Goal: Task Accomplishment & Management: Complete application form

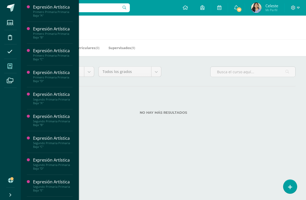
click at [11, 68] on icon at bounding box center [10, 66] width 5 height 5
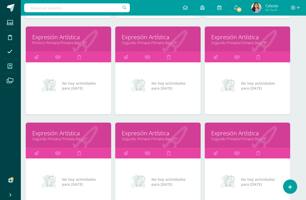
scroll to position [167, 6]
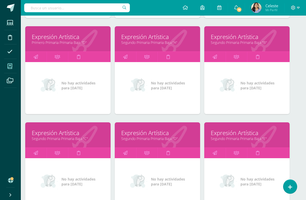
click at [126, 140] on link "Segundo Primaria Primaria Baja "D"" at bounding box center [157, 138] width 72 height 5
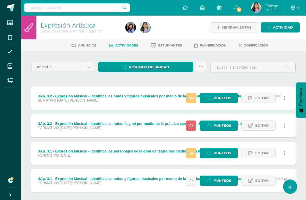
click at [222, 98] on span "Punteos" at bounding box center [221, 98] width 17 height 10
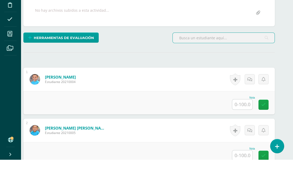
scroll to position [81, 0]
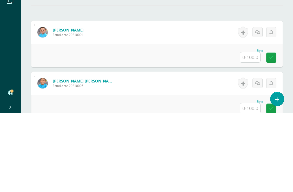
click at [246, 132] on input "text" at bounding box center [250, 137] width 20 height 10
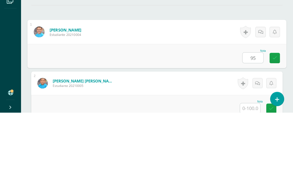
type input "95"
click at [43, 123] on div "Nota 95" at bounding box center [156, 135] width 259 height 24
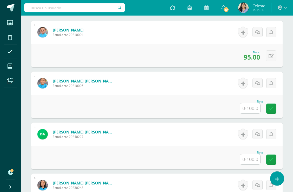
scroll to position [181, 0]
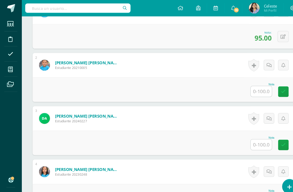
click at [250, 88] on input "text" at bounding box center [250, 87] width 20 height 10
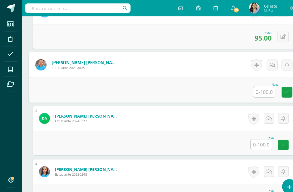
scroll to position [181, 12]
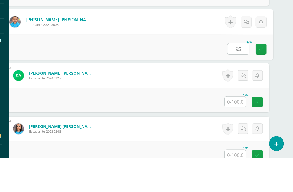
type input "95"
click at [128, 102] on form "Aroche Fong, Diego Antonio Estudiante 20240227 Nota 0 Logros N/A" at bounding box center [145, 113] width 252 height 23
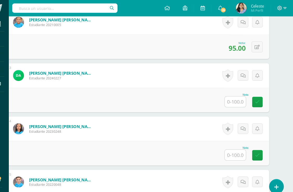
scroll to position [238, 12]
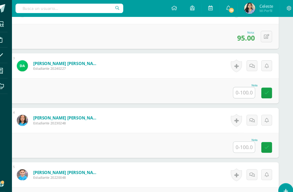
click at [228, 86] on input "text" at bounding box center [238, 87] width 20 height 10
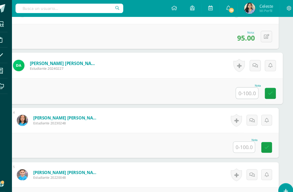
scroll to position [232, 12]
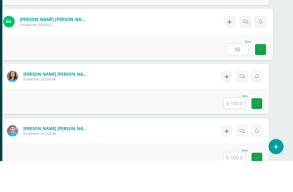
type input "50"
click at [134, 74] on div "Nota 50" at bounding box center [144, 86] width 259 height 24
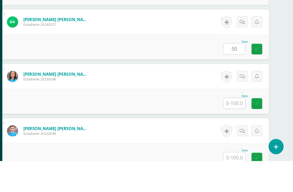
scroll to position [274, 12]
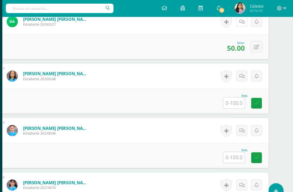
click at [240, 24] on link at bounding box center [245, 20] width 10 height 10
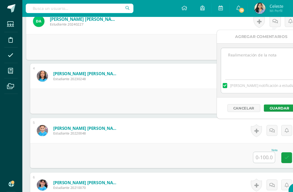
click at [231, 68] on textarea at bounding box center [244, 58] width 75 height 26
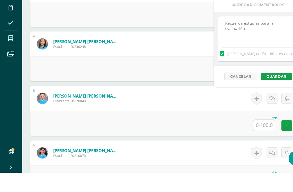
type textarea "Recuerda estudiar para la evaluación"
click at [254, 98] on button "Guardar" at bounding box center [258, 101] width 29 height 7
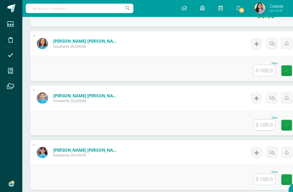
scroll to position [321, 3]
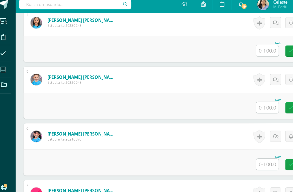
click at [237, 41] on div "Nota" at bounding box center [248, 42] width 23 height 3
click at [239, 46] on input "text" at bounding box center [247, 49] width 20 height 10
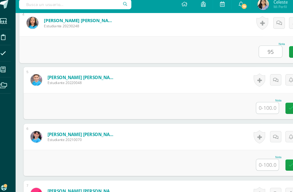
type input "95"
click at [76, 47] on div "Nota 95" at bounding box center [153, 48] width 259 height 24
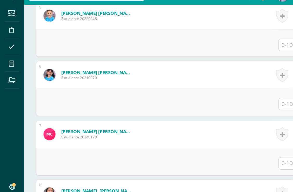
scroll to position [383, 0]
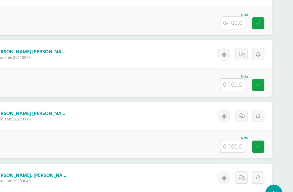
click at [233, 84] on input "text" at bounding box center [243, 89] width 20 height 10
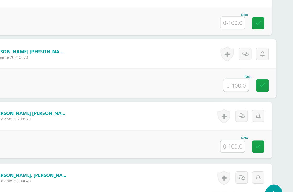
scroll to position [383, 12]
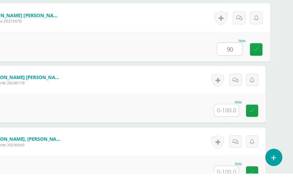
type input "90"
click at [139, 75] on div "Nota 90" at bounding box center [144, 87] width 259 height 24
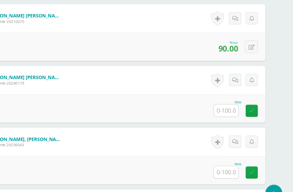
scroll to position [413, 12]
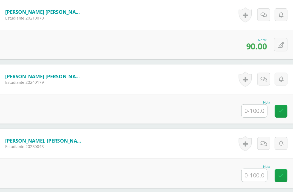
click at [228, 105] on input "text" at bounding box center [238, 110] width 20 height 10
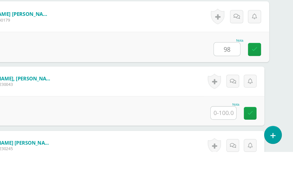
type input "98"
click at [117, 97] on div "Nota 98" at bounding box center [144, 109] width 259 height 24
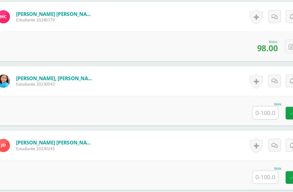
scroll to position [471, 12]
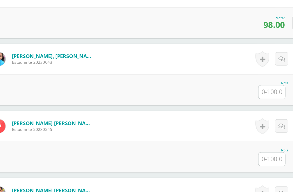
click at [228, 97] on input "text" at bounding box center [238, 102] width 20 height 10
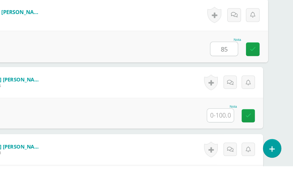
type input "85"
click at [81, 89] on div "Nota 85" at bounding box center [144, 101] width 259 height 24
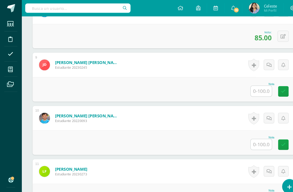
scroll to position [527, 0]
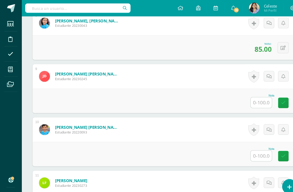
click at [250, 98] on input "text" at bounding box center [250, 98] width 20 height 10
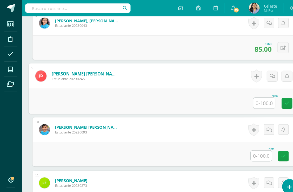
scroll to position [526, 12]
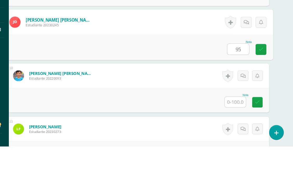
type input "95"
click at [125, 113] on form "Estrada Aguilar, Thiago Alejandro Estudiante 20220093 Nota 0 Logros" at bounding box center [145, 124] width 252 height 23
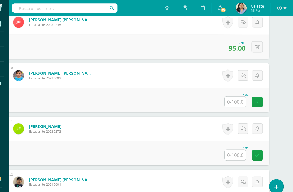
scroll to position [598, 12]
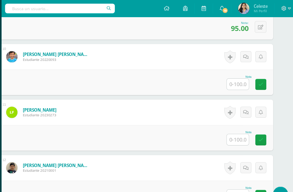
click at [228, 79] on input "text" at bounding box center [238, 77] width 20 height 10
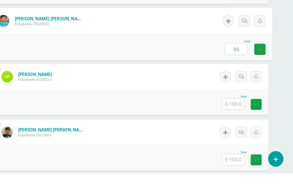
type input "95"
click at [132, 64] on div "Nota 95" at bounding box center [144, 76] width 259 height 24
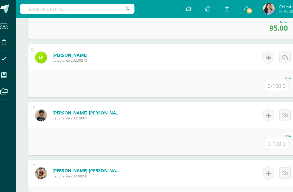
scroll to position [643, 0]
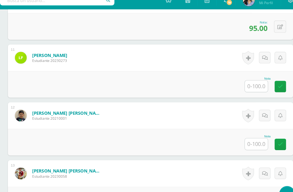
click at [240, 78] on input "text" at bounding box center [250, 83] width 20 height 10
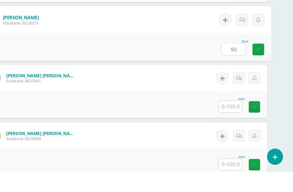
type input "90"
click at [174, 70] on div "Nota 90" at bounding box center [144, 82] width 259 height 24
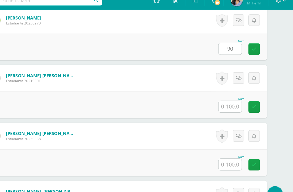
click at [20, 45] on div "Nota 90" at bounding box center [145, 48] width 252 height 23
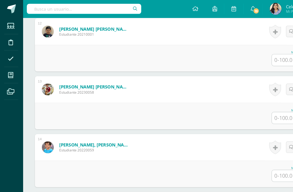
scroll to position [724, 0]
click at [243, 105] on input "text" at bounding box center [250, 104] width 20 height 10
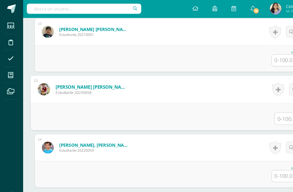
scroll to position [724, 12]
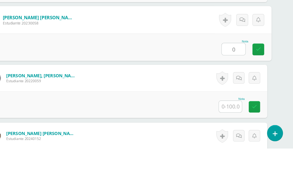
type input "0"
click at [44, 118] on div "García Rivera, Santiago Nicolas Estudiante 20220059" at bounding box center [64, 129] width 90 height 23
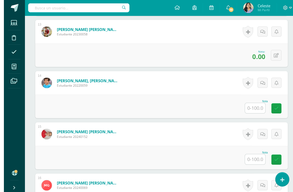
scroll to position [765, 0]
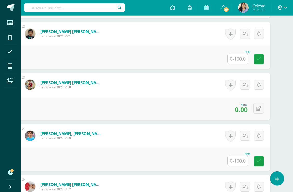
click at [242, 59] on input "text" at bounding box center [238, 59] width 20 height 10
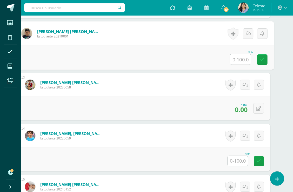
scroll to position [719, 12]
type input "50"
click at [122, 45] on form "Galindo Morales, Roberto André Estudiante 20210001 Nota 50 0 Logros" at bounding box center [144, 33] width 259 height 24
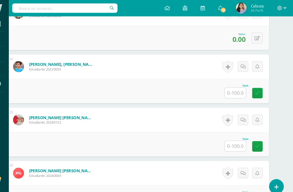
scroll to position [790, 12]
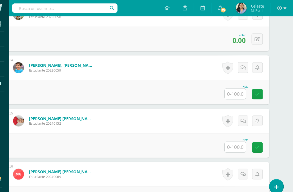
click at [228, 92] on input "text" at bounding box center [238, 90] width 20 height 10
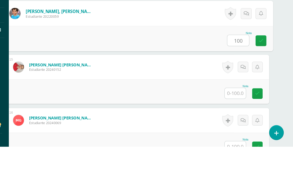
type input "100"
click at [162, 76] on div "Nota 100" at bounding box center [144, 88] width 259 height 24
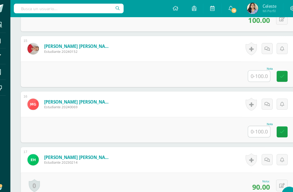
scroll to position [845, 12]
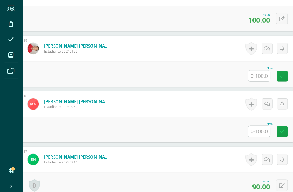
click at [231, 80] on input "text" at bounding box center [238, 85] width 20 height 10
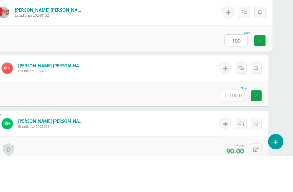
type input "100"
click at [145, 72] on div "Nota 100" at bounding box center [144, 84] width 259 height 24
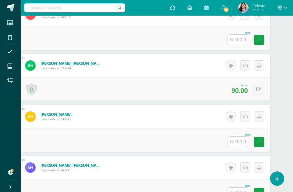
scroll to position [946, 0]
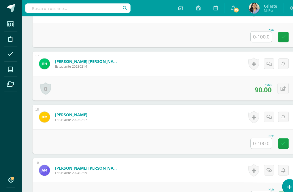
click at [247, 136] on input "text" at bounding box center [250, 137] width 20 height 10
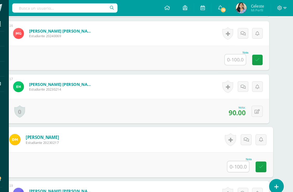
scroll to position [923, 12]
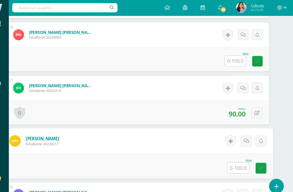
click at [228, 59] on input "text" at bounding box center [238, 59] width 20 height 10
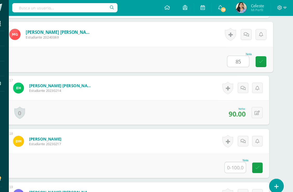
type input "85"
click at [85, 48] on div "Nota 85" at bounding box center [144, 57] width 259 height 24
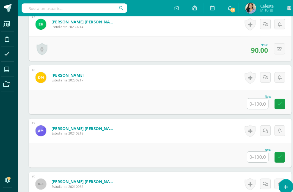
scroll to position [1004, 0]
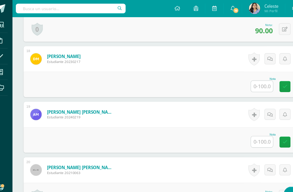
click at [240, 78] on input "text" at bounding box center [250, 79] width 20 height 10
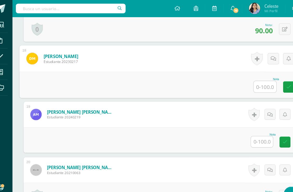
scroll to position [1004, 12]
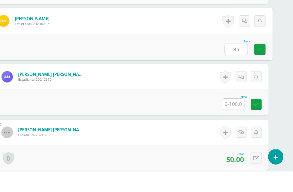
type input "85"
click at [107, 66] on div "Nota 85" at bounding box center [144, 78] width 259 height 24
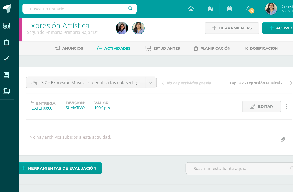
scroll to position [0, 12]
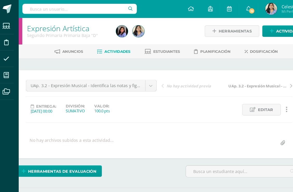
click at [8, 67] on icon at bounding box center [10, 66] width 5 height 5
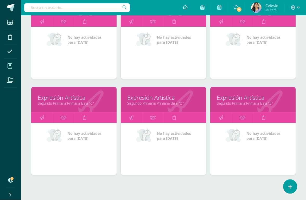
scroll to position [202, 0]
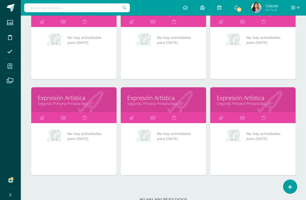
click at [244, 113] on div at bounding box center [269, 100] width 51 height 35
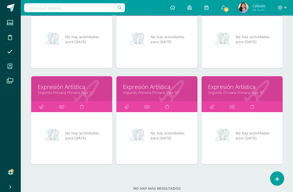
scroll to position [213, 0]
click at [218, 88] on link "Expresión Artística" at bounding box center [242, 87] width 68 height 8
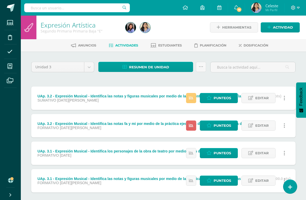
click at [211, 94] on link "Punteos" at bounding box center [219, 98] width 38 height 10
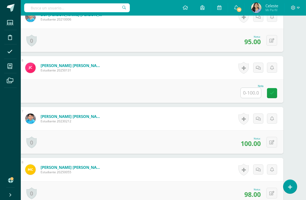
scroll to position [379, 12]
click at [7, 66] on span at bounding box center [10, 66] width 12 height 12
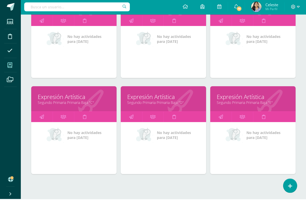
scroll to position [202, 0]
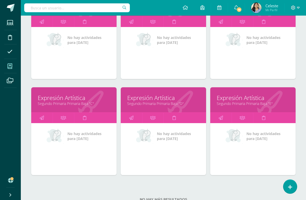
click at [202, 98] on div at bounding box center [179, 100] width 51 height 35
click at [261, 106] on link "Segundo Primaria Primaria Baja "E"" at bounding box center [252, 103] width 72 height 5
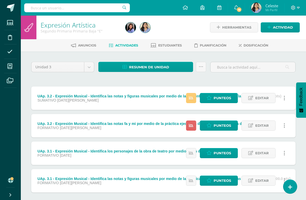
click at [216, 96] on span "Punteos" at bounding box center [221, 98] width 17 height 10
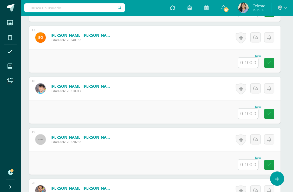
scroll to position [970, 2]
click at [247, 59] on input "text" at bounding box center [248, 62] width 20 height 10
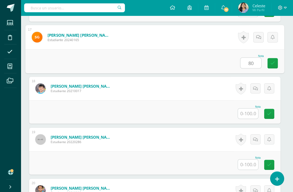
type input "80"
click at [92, 58] on div "Nota 80" at bounding box center [154, 61] width 259 height 24
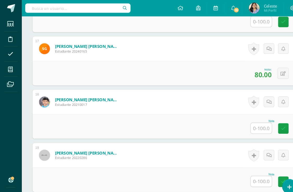
scroll to position [960, 0]
click at [249, 125] on input "text" at bounding box center [250, 123] width 20 height 10
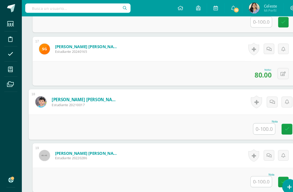
scroll to position [960, 12]
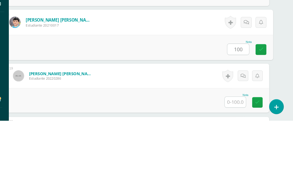
type input "100"
click at [35, 110] on div "Nota 100" at bounding box center [144, 122] width 259 height 24
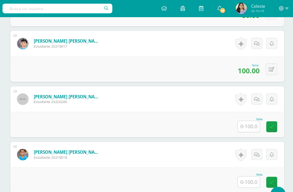
scroll to position [1018, 0]
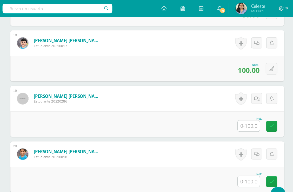
click at [240, 115] on input "text" at bounding box center [250, 115] width 20 height 10
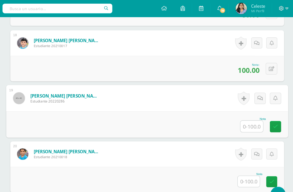
scroll to position [1018, 12]
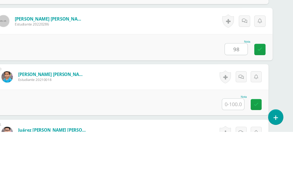
type input "98"
click at [119, 102] on div "Nota 98" at bounding box center [144, 114] width 259 height 24
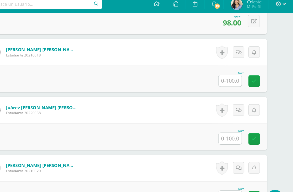
scroll to position [1110, 12]
click at [228, 70] on input "text" at bounding box center [238, 75] width 20 height 10
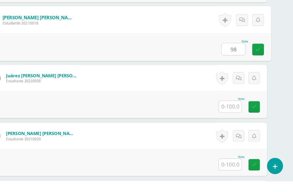
type input "98"
click at [137, 62] on div "Nota 98" at bounding box center [144, 74] width 259 height 24
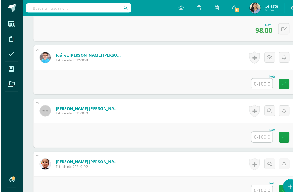
scroll to position [1153, 0]
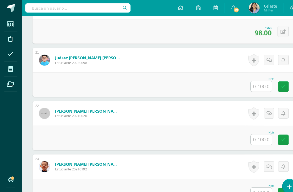
click at [248, 135] on input "text" at bounding box center [250, 134] width 20 height 10
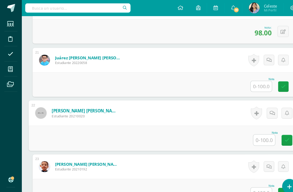
scroll to position [1153, 12]
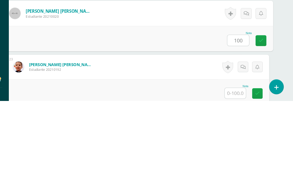
type input "100"
click at [154, 120] on div "Nota 100" at bounding box center [144, 132] width 259 height 24
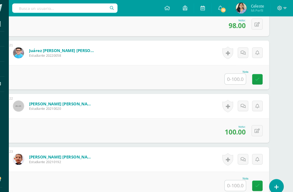
scroll to position [1164, 0]
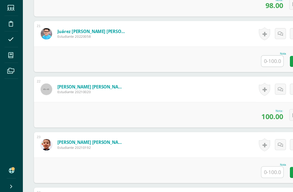
click at [248, 67] on input "text" at bounding box center [250, 72] width 20 height 10
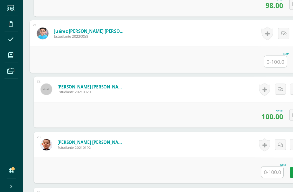
scroll to position [1164, 0]
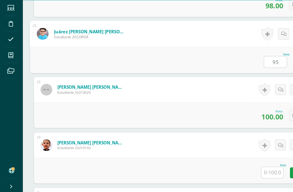
type input "95"
click at [128, 58] on div "Nota 95" at bounding box center [156, 70] width 259 height 24
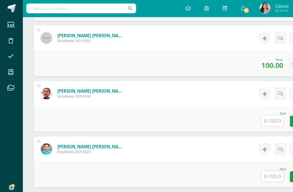
scroll to position [1227, 0]
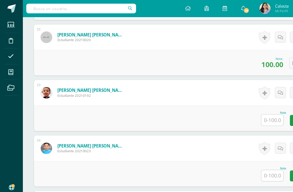
click at [112, 183] on div "Paz Pascual, Andrea Gabriela Estudiante 20210024" at bounding box center [76, 186] width 90 height 23
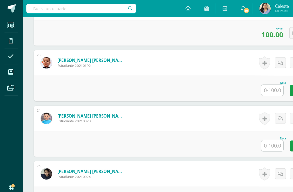
scroll to position [1267, 0]
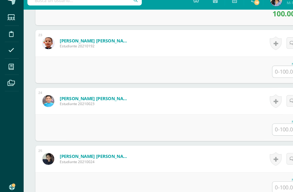
click at [245, 65] on input "text" at bounding box center [250, 70] width 20 height 10
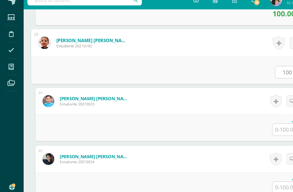
type input "100"
click at [140, 63] on div "Nota 100" at bounding box center [156, 69] width 259 height 24
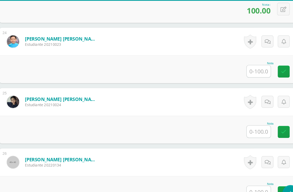
scroll to position [1314, 0]
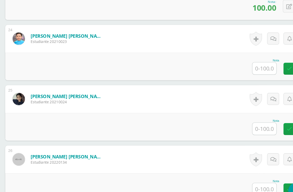
click at [240, 70] on input "text" at bounding box center [250, 75] width 20 height 10
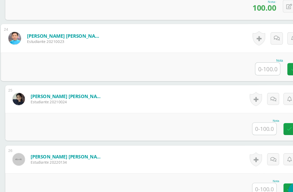
scroll to position [1314, 12]
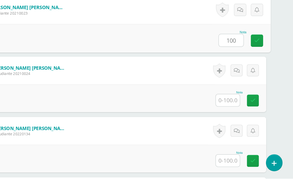
type input "100"
click at [37, 61] on div "Nota 100" at bounding box center [144, 73] width 259 height 24
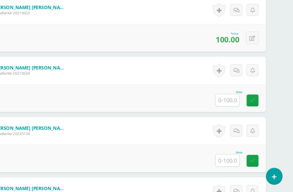
scroll to position [1338, 12]
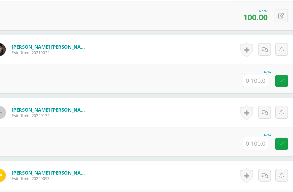
click at [228, 96] on input "text" at bounding box center [238, 101] width 20 height 10
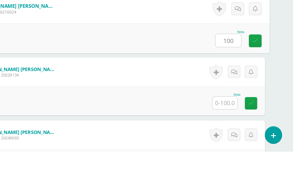
type input "100"
click at [27, 88] on div "Nota 100" at bounding box center [144, 100] width 259 height 24
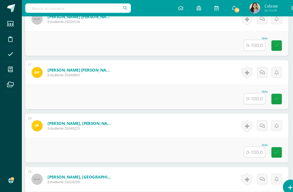
scroll to position [1451, 7]
